Goal: Task Accomplishment & Management: Use online tool/utility

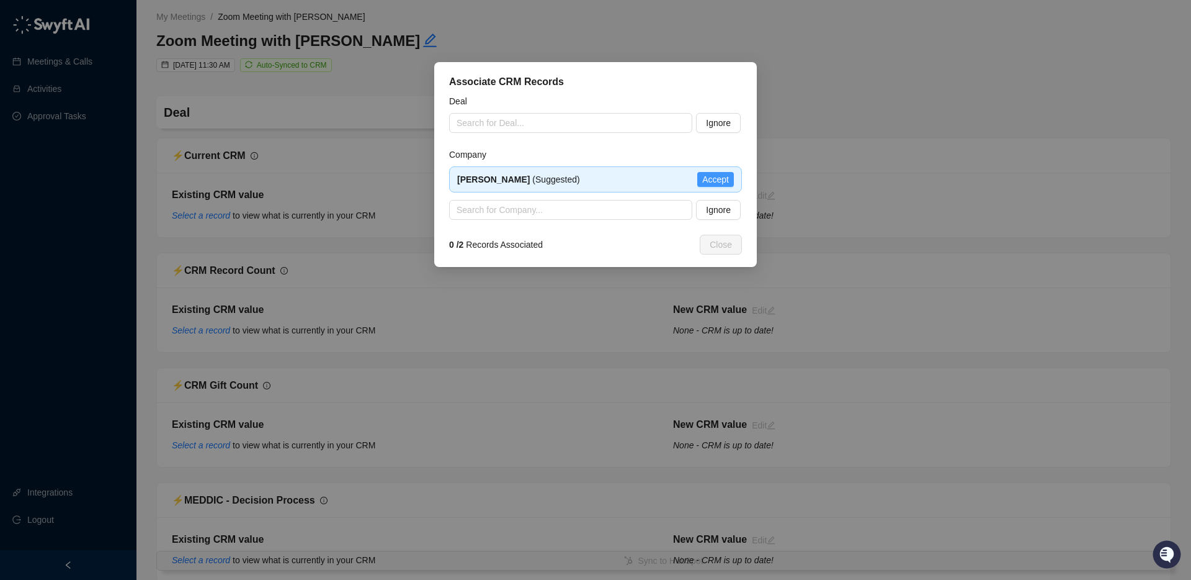
click at [712, 177] on span "Accept" at bounding box center [715, 179] width 27 height 14
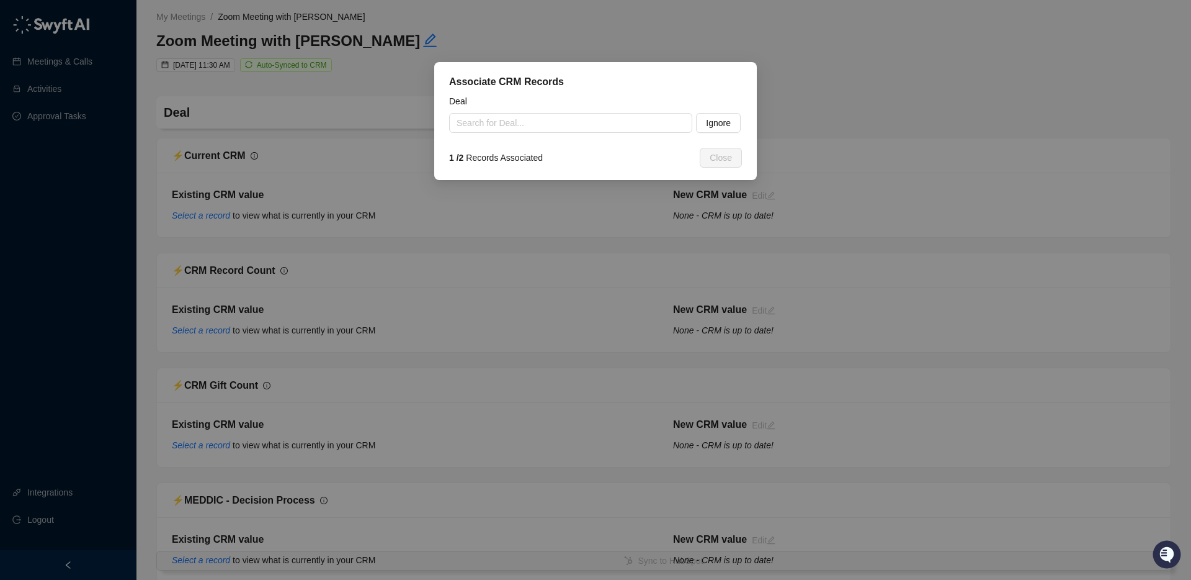
click at [551, 126] on input "search" at bounding box center [567, 123] width 221 height 19
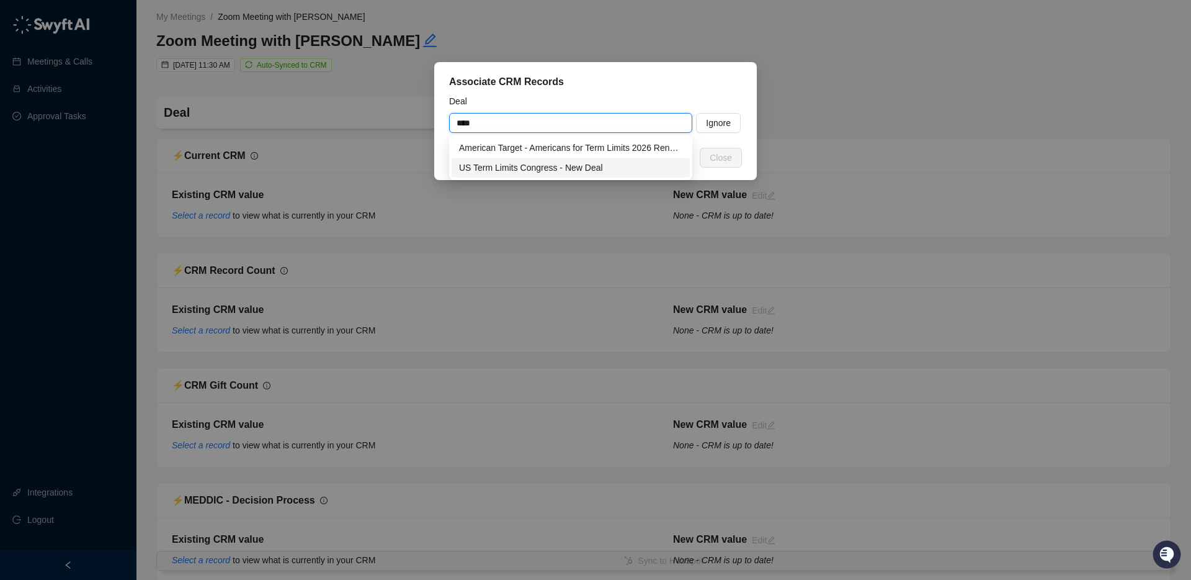
click at [537, 168] on div "US Term Limits Congress - New Deal" at bounding box center [570, 168] width 223 height 14
type input "**********"
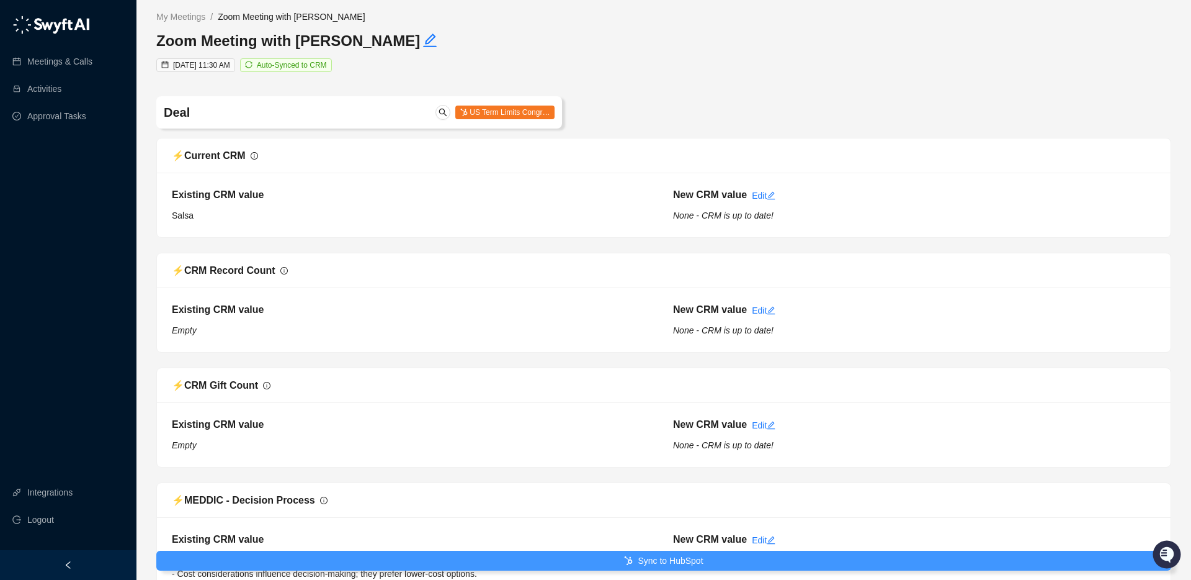
click at [455, 562] on button "Sync to HubSpot" at bounding box center [663, 560] width 1015 height 20
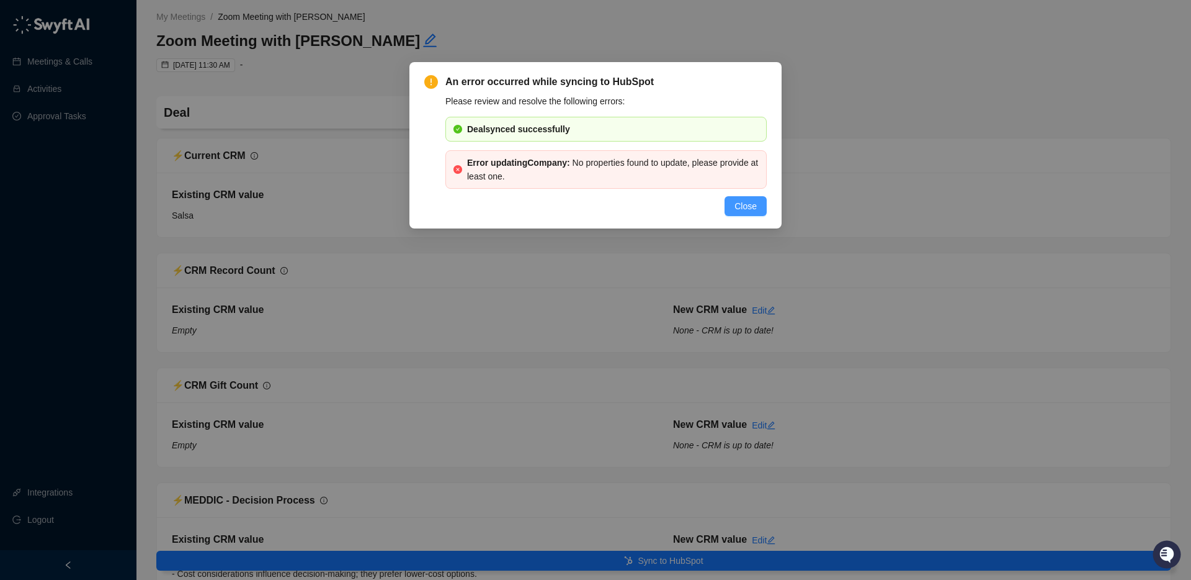
click at [736, 205] on span "Close" at bounding box center [746, 206] width 22 height 14
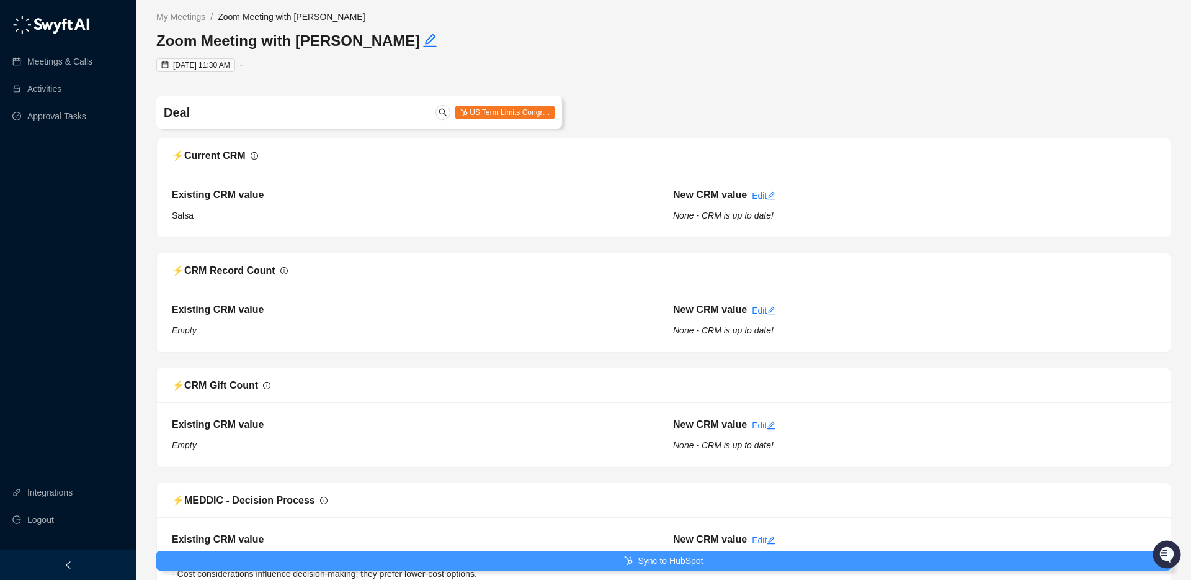
click at [627, 562] on icon "submit" at bounding box center [628, 560] width 9 height 9
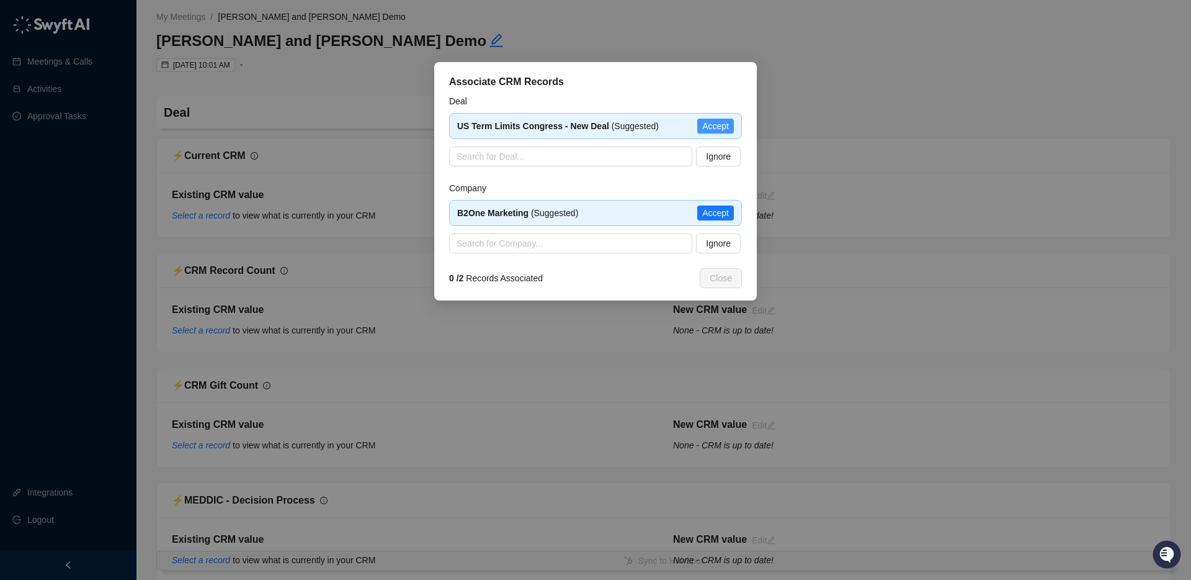
click at [710, 125] on span "Accept" at bounding box center [715, 126] width 27 height 14
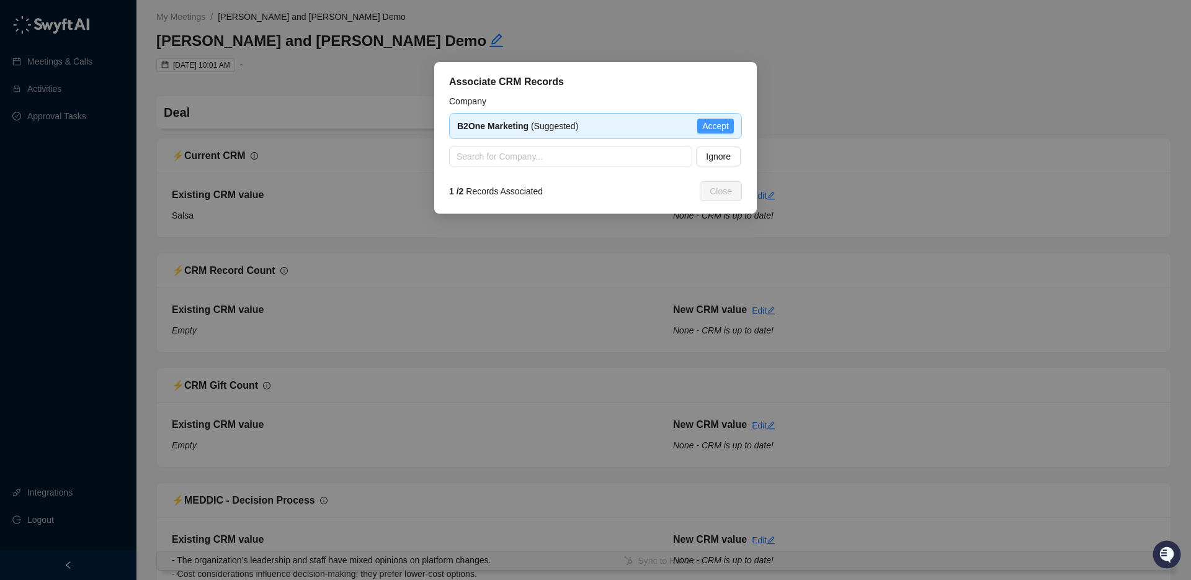
click at [710, 126] on span "Accept" at bounding box center [715, 126] width 27 height 14
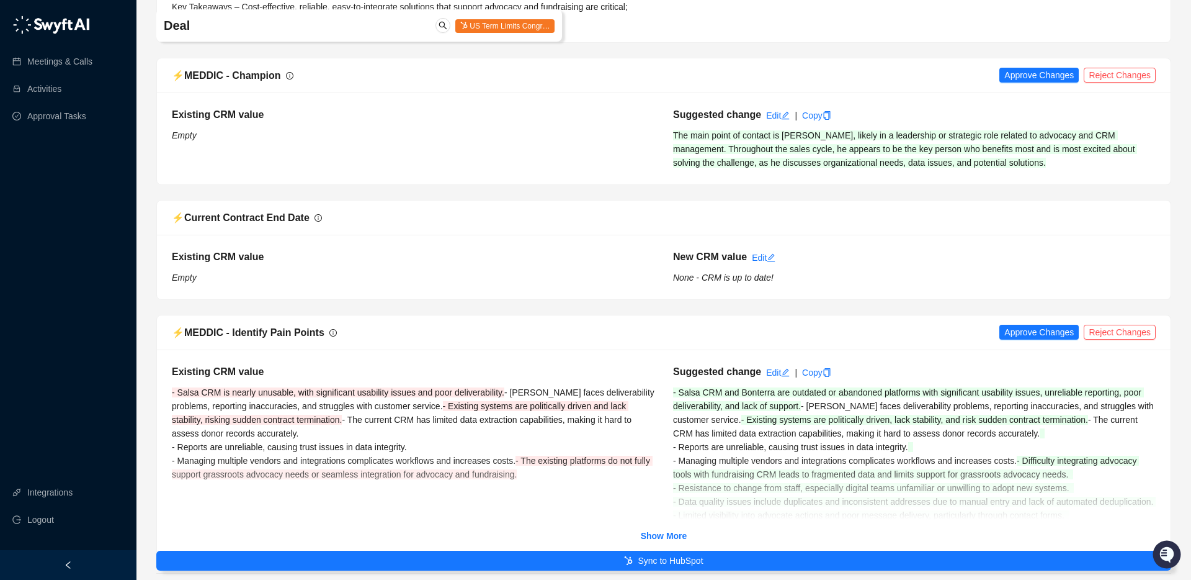
scroll to position [1100, 0]
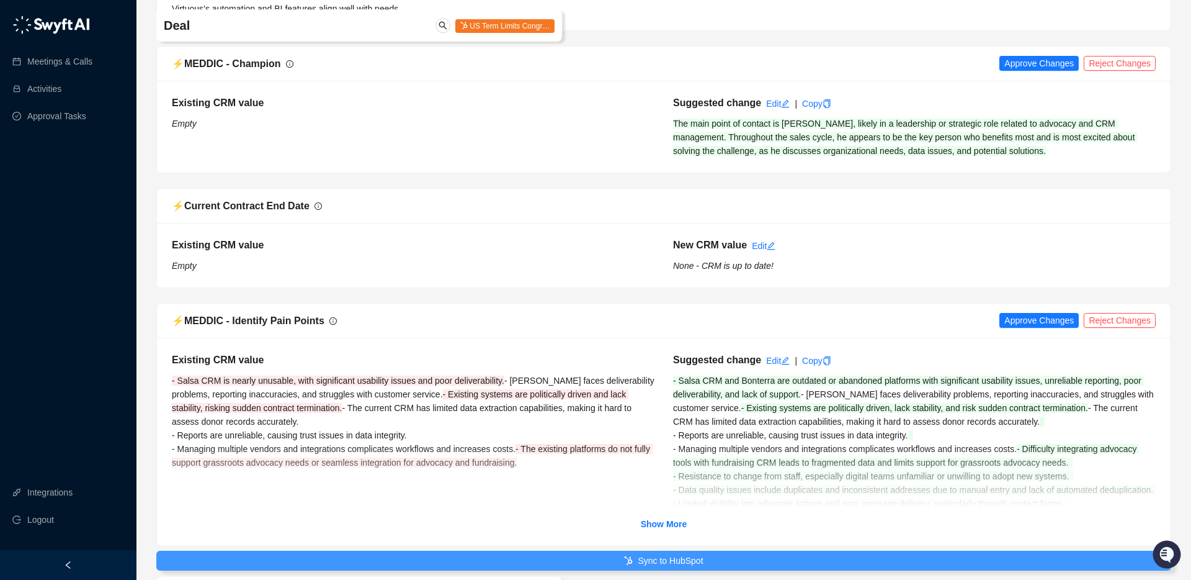
click at [624, 558] on icon "submit" at bounding box center [628, 560] width 9 height 9
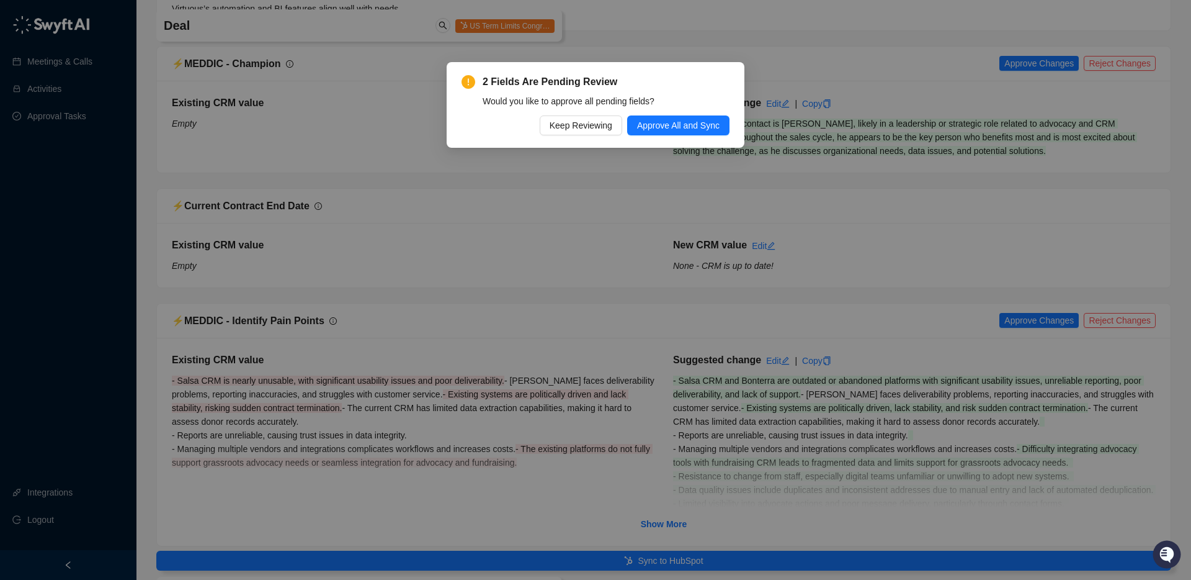
click at [667, 135] on div "2 Fields Are Pending Review Would you like to approve all pending fields? Keep …" at bounding box center [596, 105] width 298 height 86
click at [667, 132] on span "Approve All and Sync" at bounding box center [678, 126] width 83 height 14
